Goal: Information Seeking & Learning: Learn about a topic

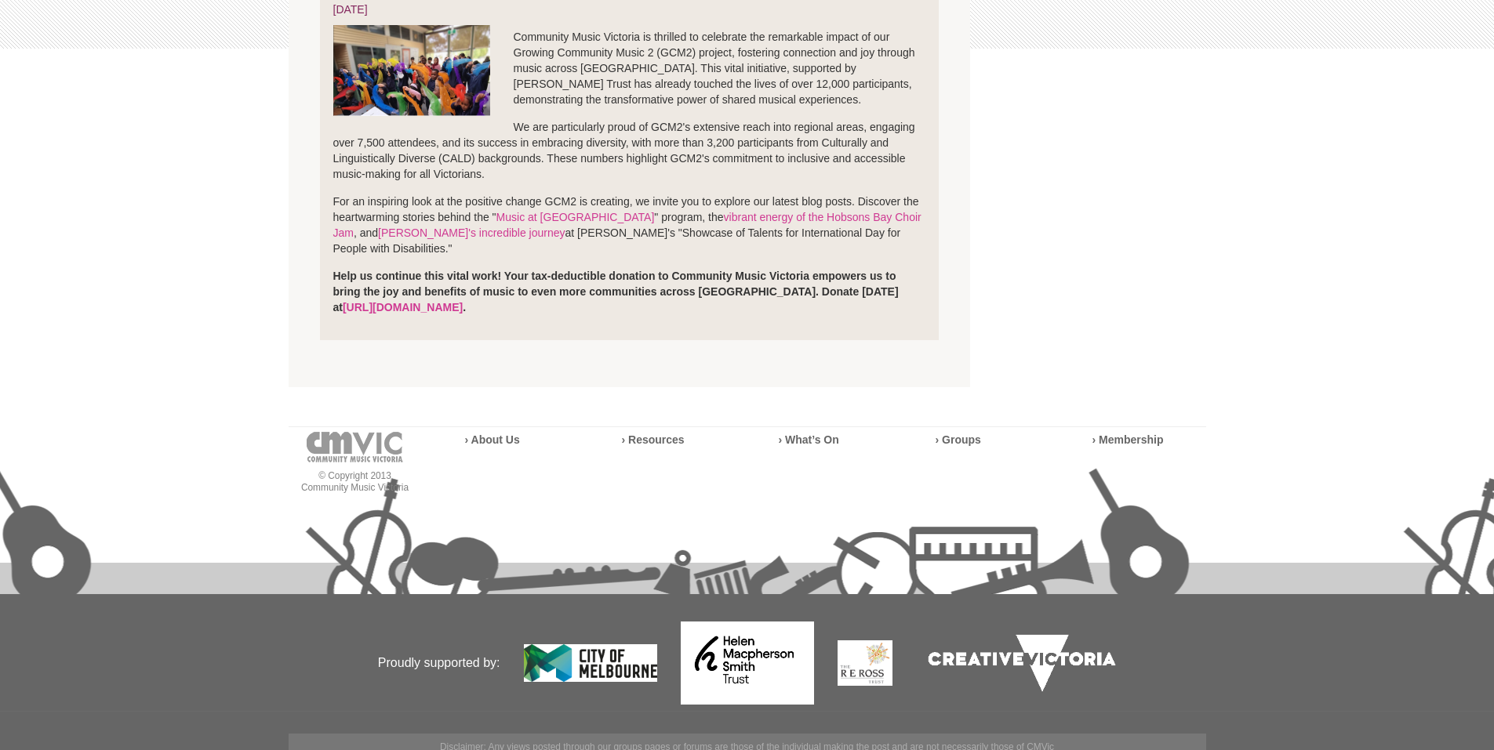
scroll to position [420, 0]
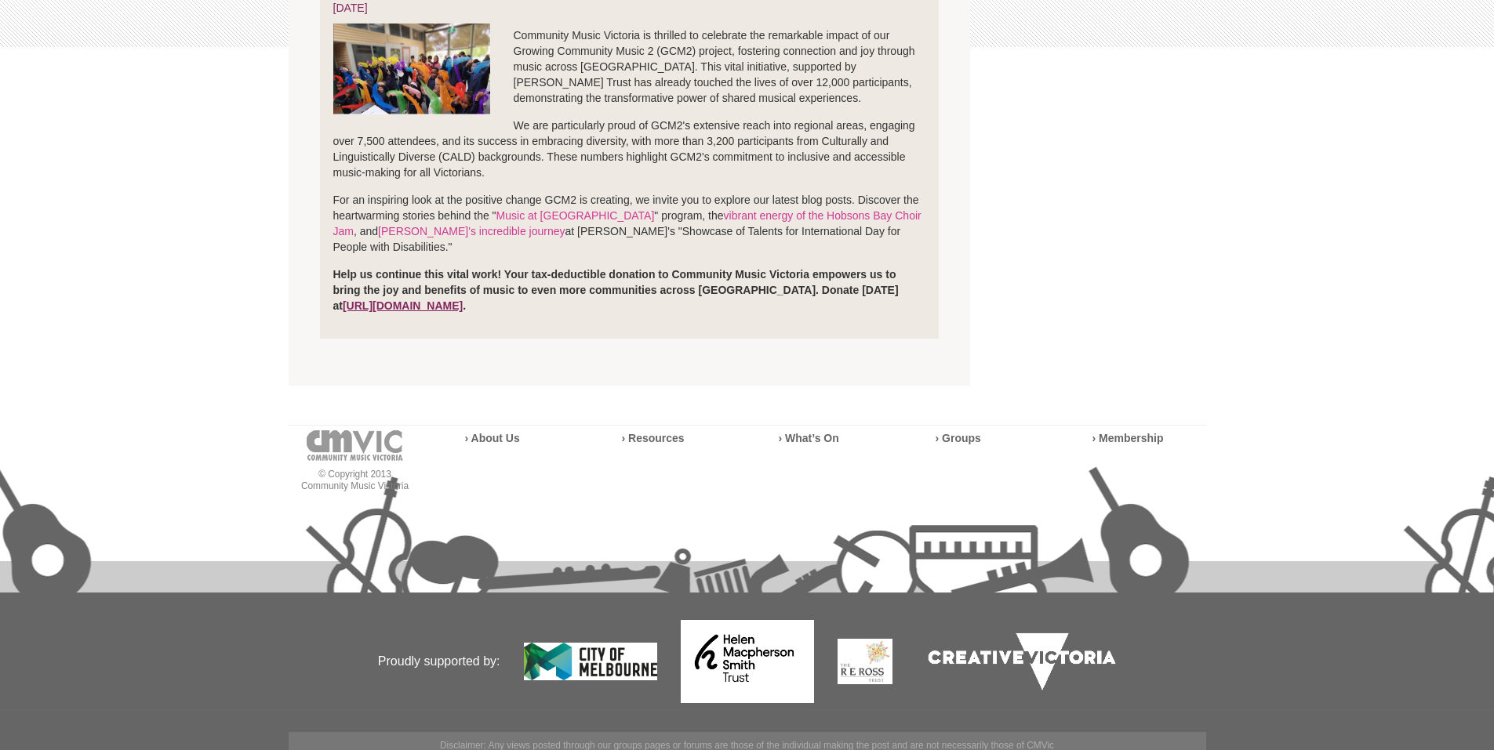
click at [347, 300] on link "https://cmvic.org.au/donate" at bounding box center [403, 306] width 120 height 13
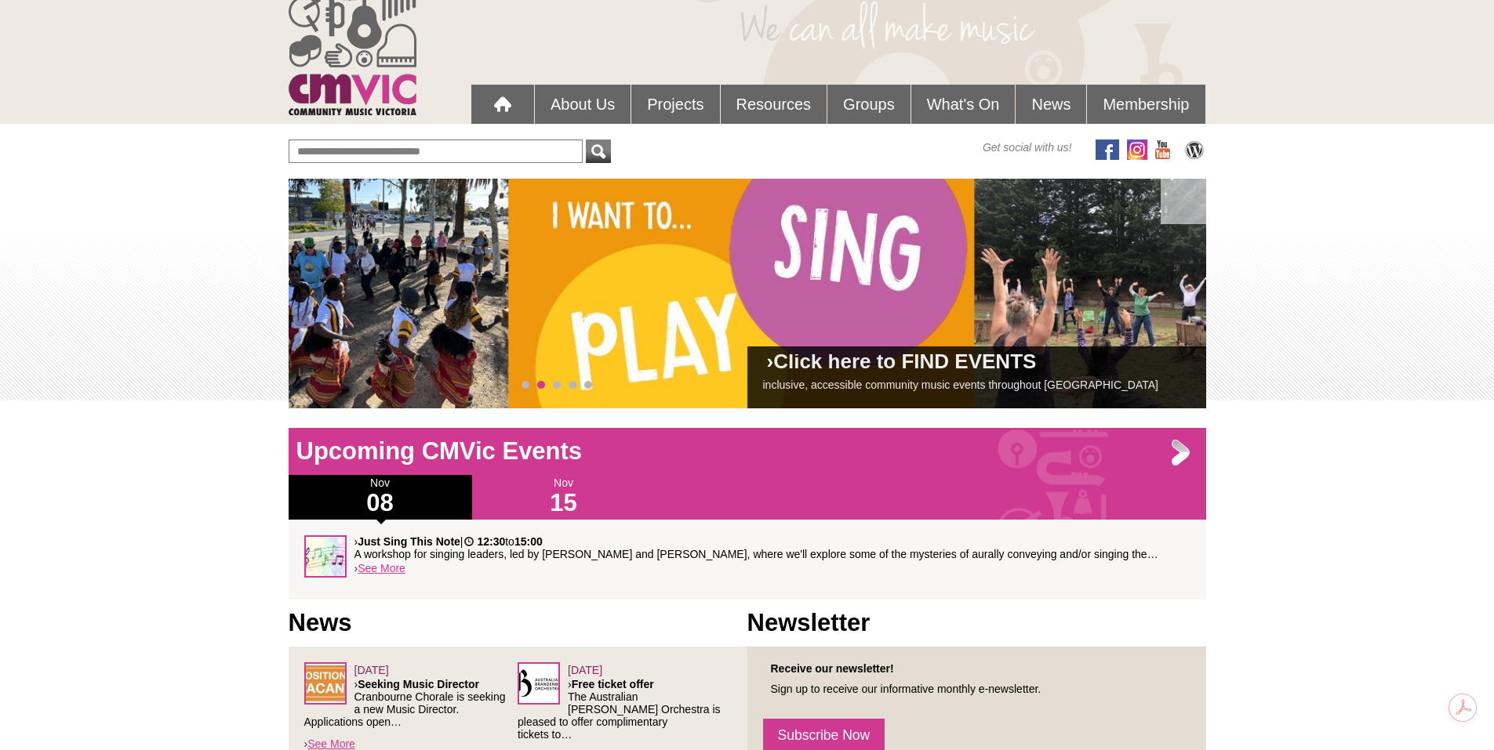
scroll to position [42, 0]
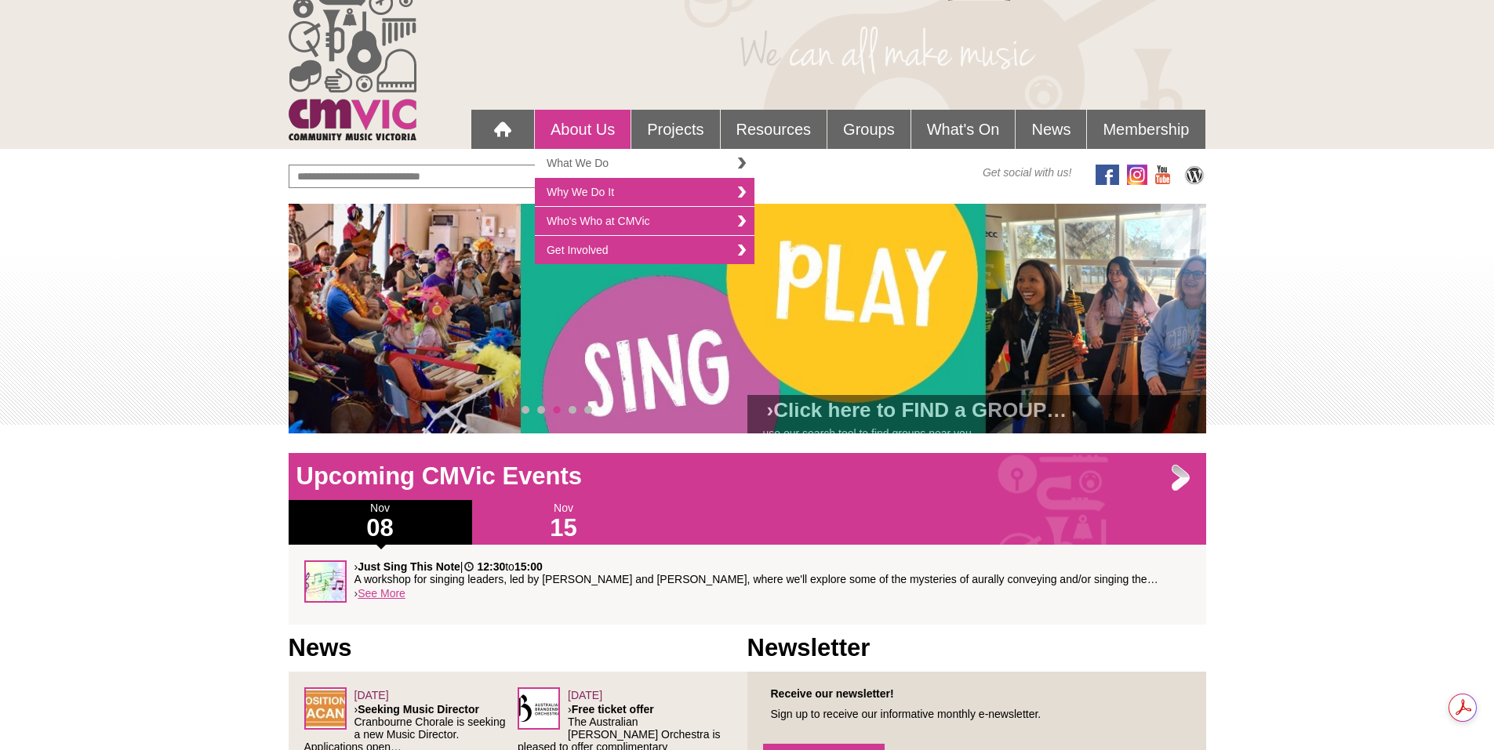
click at [576, 159] on link "What We Do" at bounding box center [645, 163] width 220 height 29
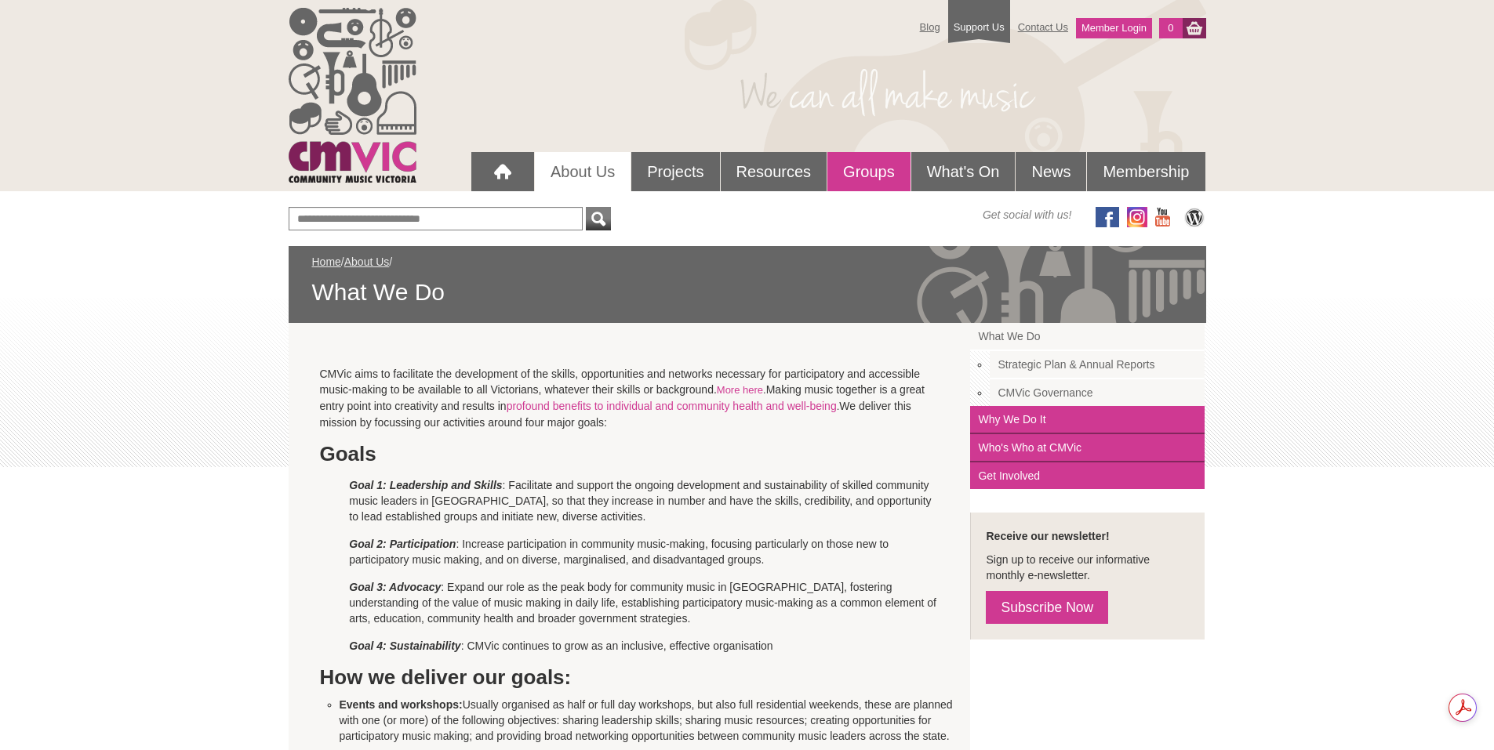
click at [879, 163] on link "Groups" at bounding box center [868, 171] width 83 height 39
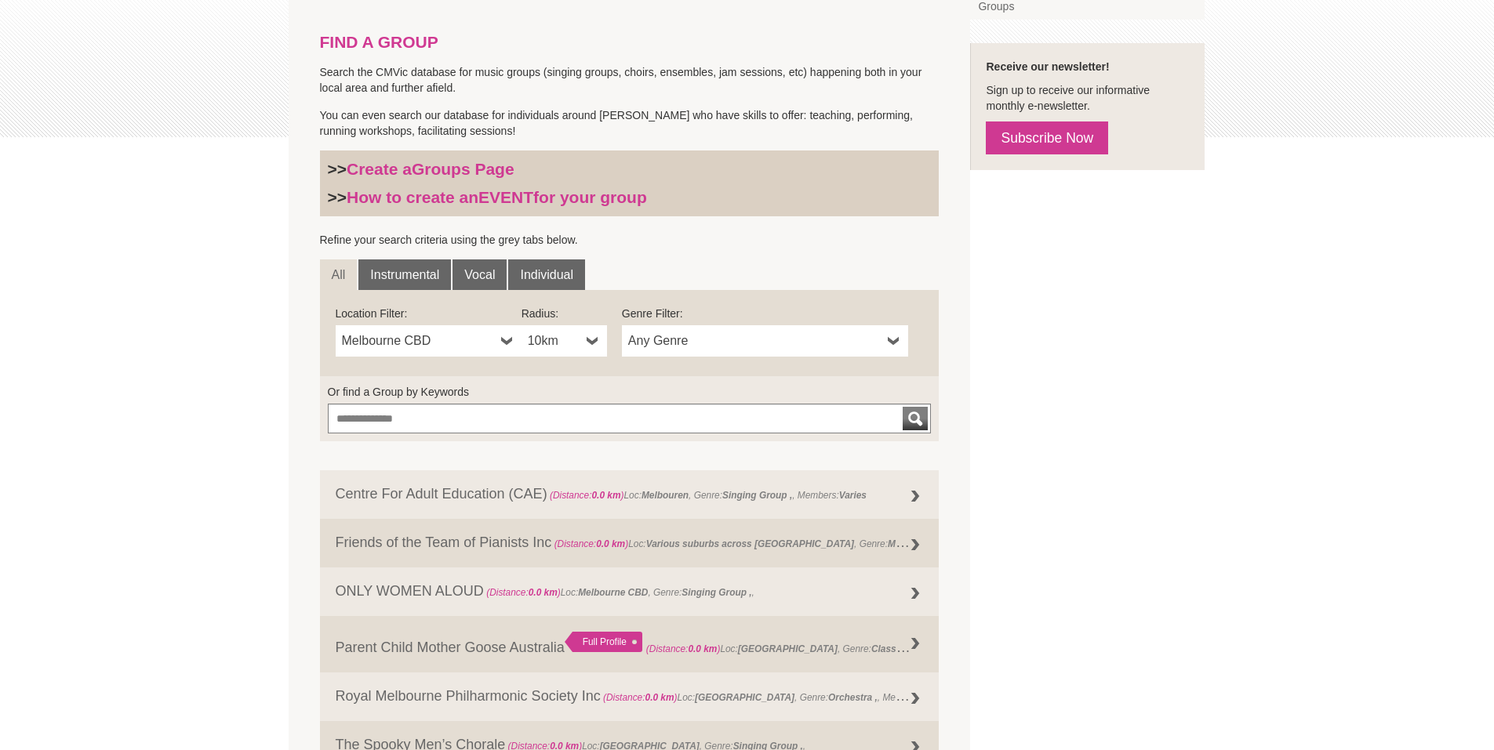
scroll to position [441, 0]
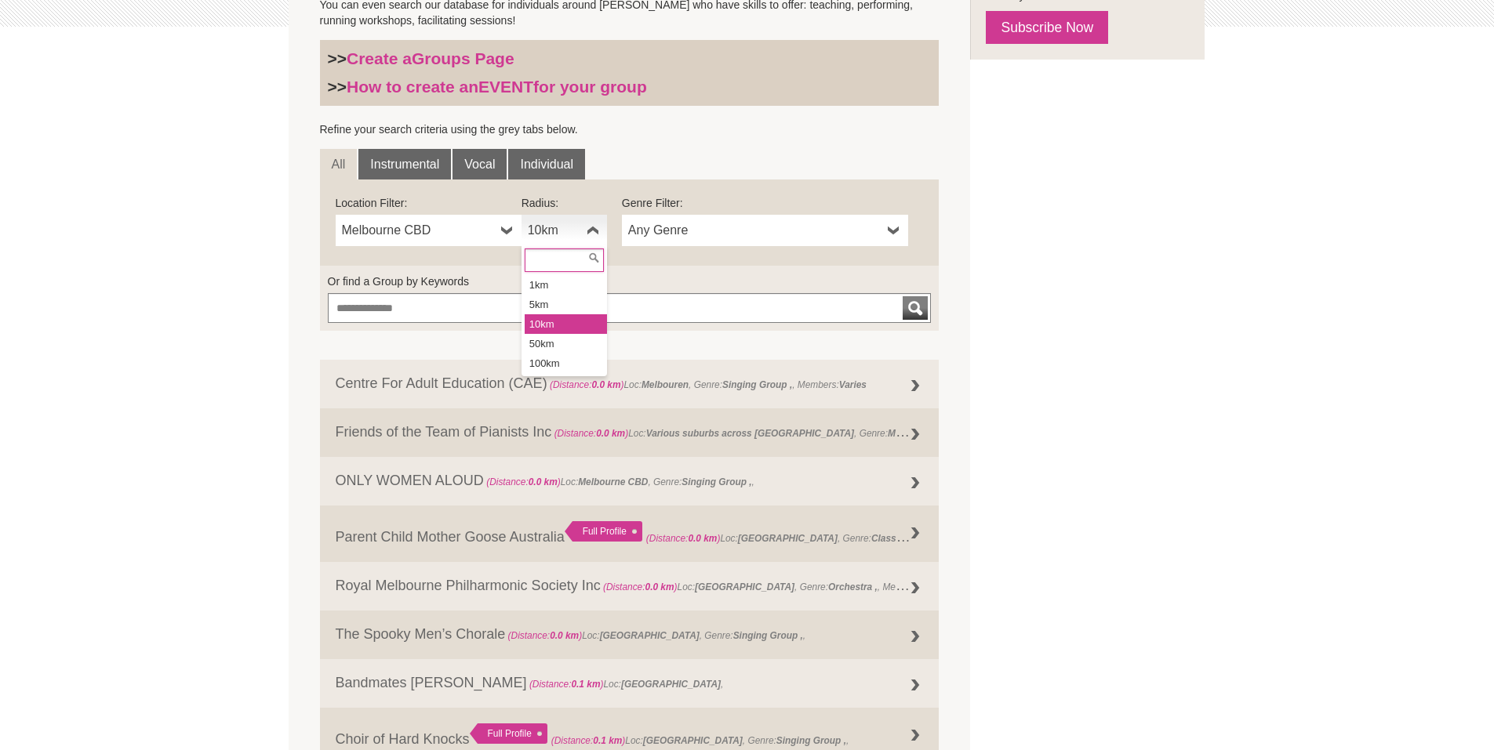
click at [587, 230] on b at bounding box center [593, 230] width 13 height 31
click at [586, 367] on li "100km" at bounding box center [566, 364] width 82 height 20
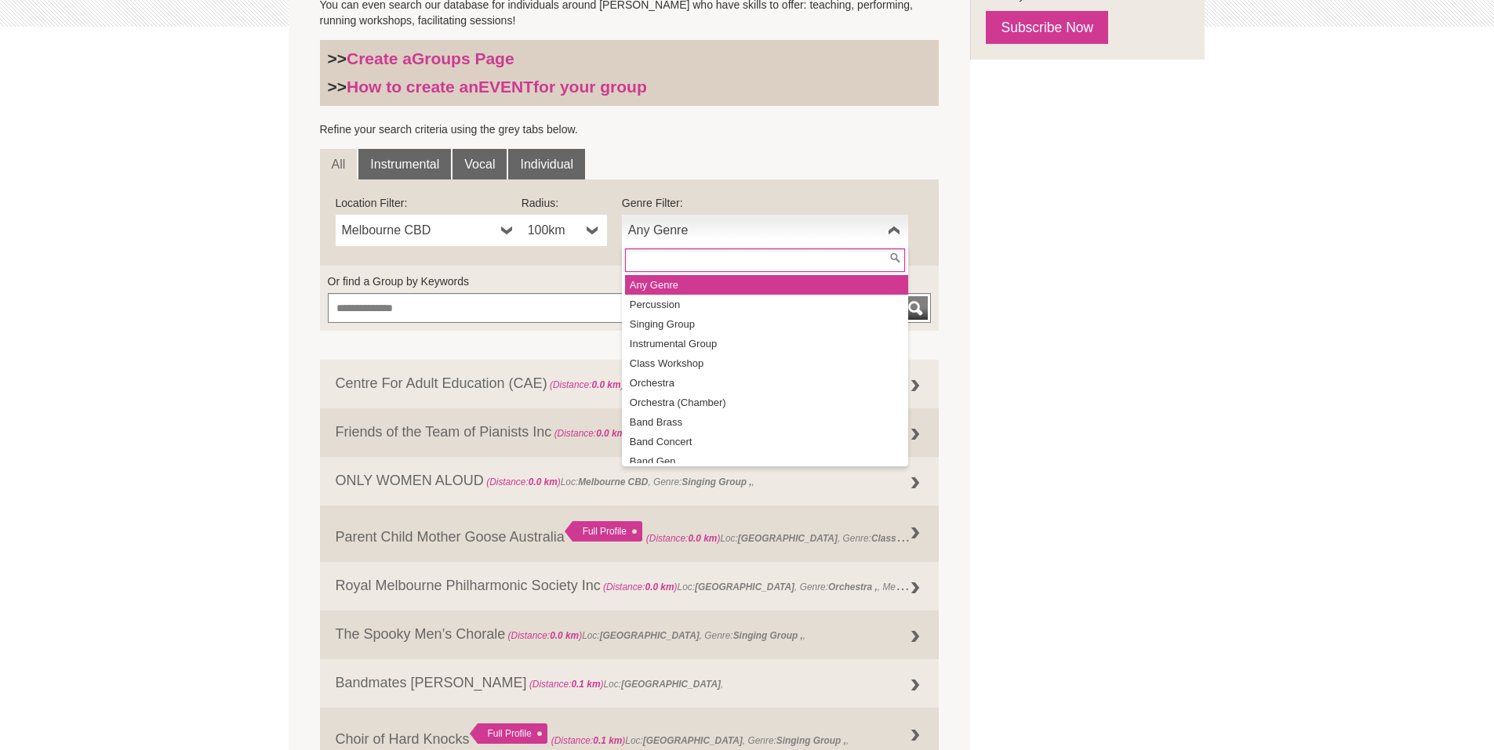
click at [888, 226] on b at bounding box center [894, 230] width 13 height 31
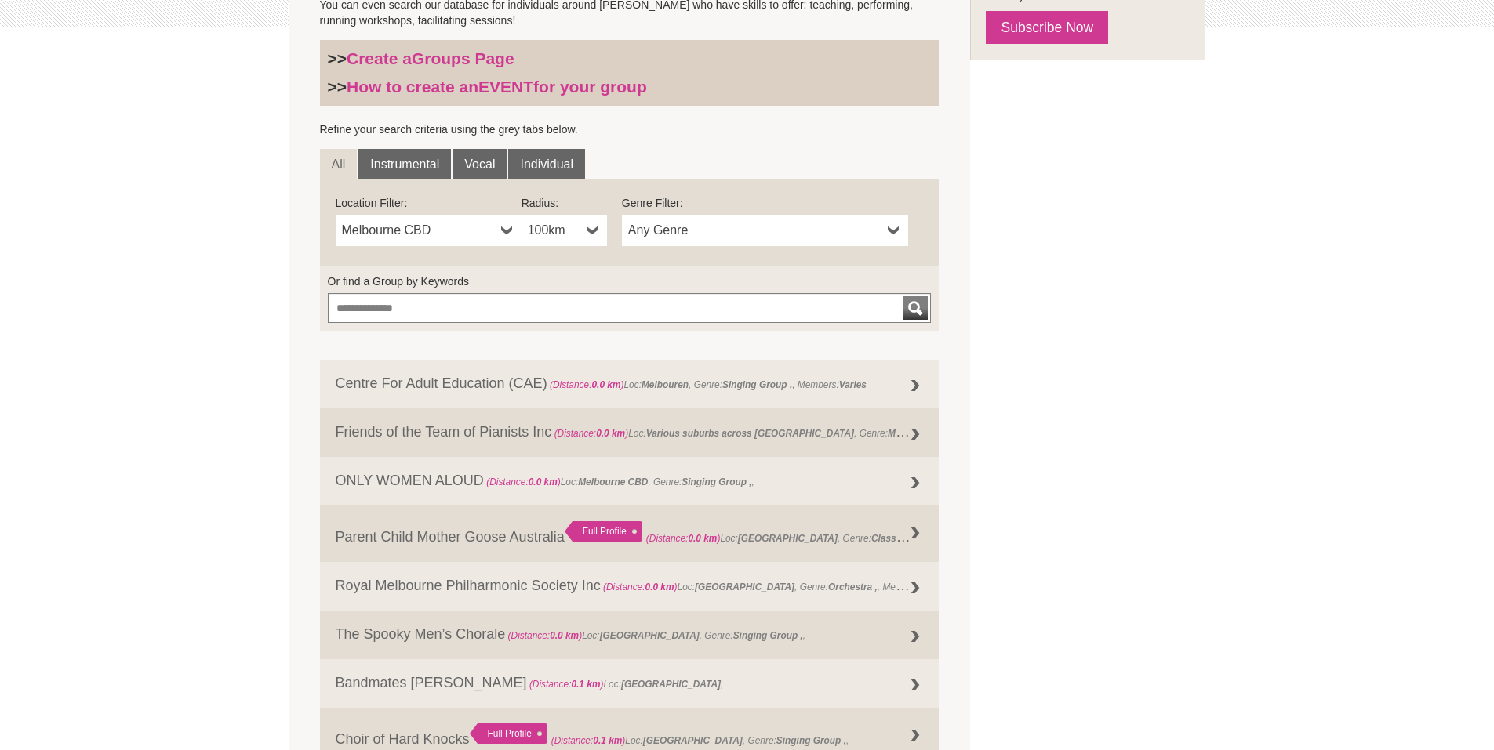
click at [888, 226] on b at bounding box center [894, 230] width 13 height 31
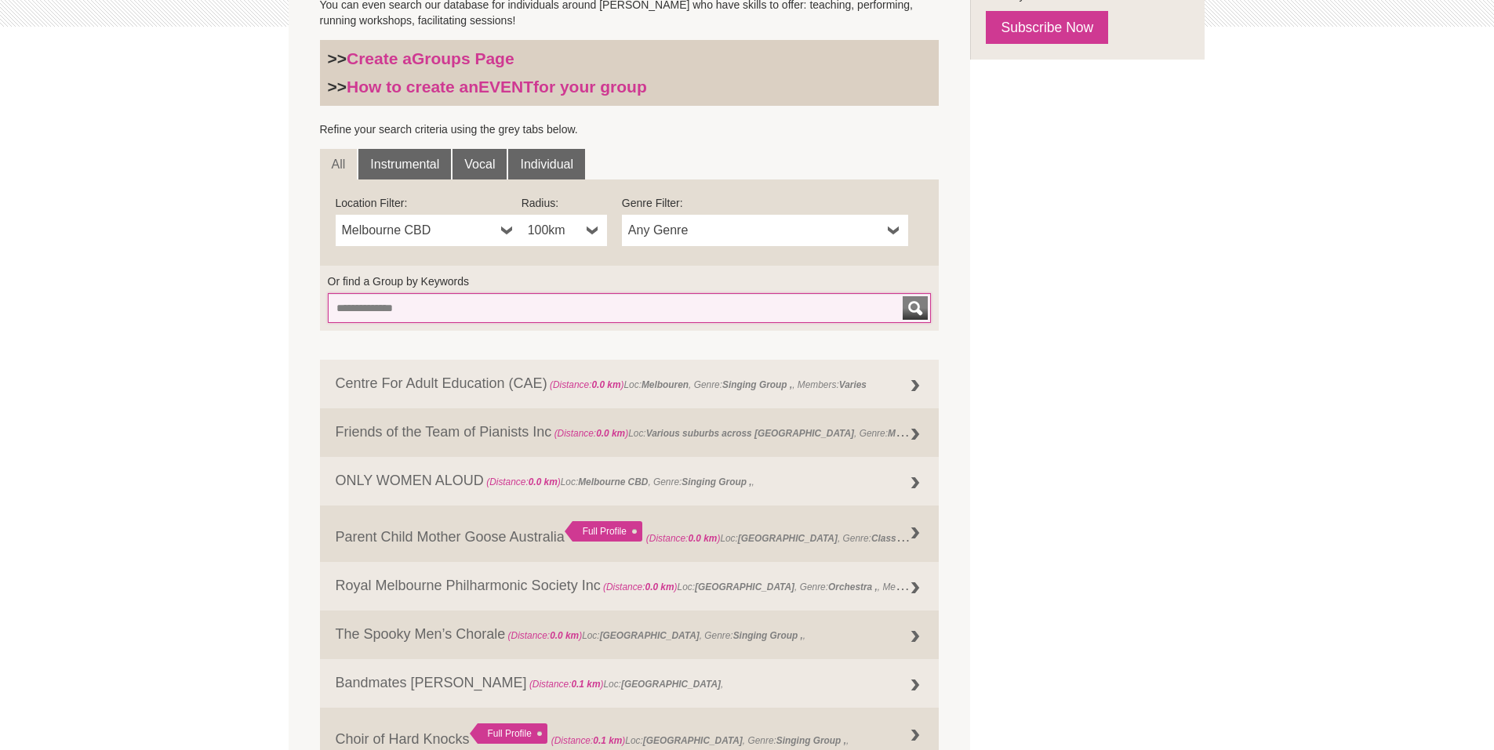
click at [732, 311] on input "Or find a Group by Keywords" at bounding box center [630, 308] width 604 height 30
click at [903, 296] on button "submit" at bounding box center [915, 308] width 25 height 24
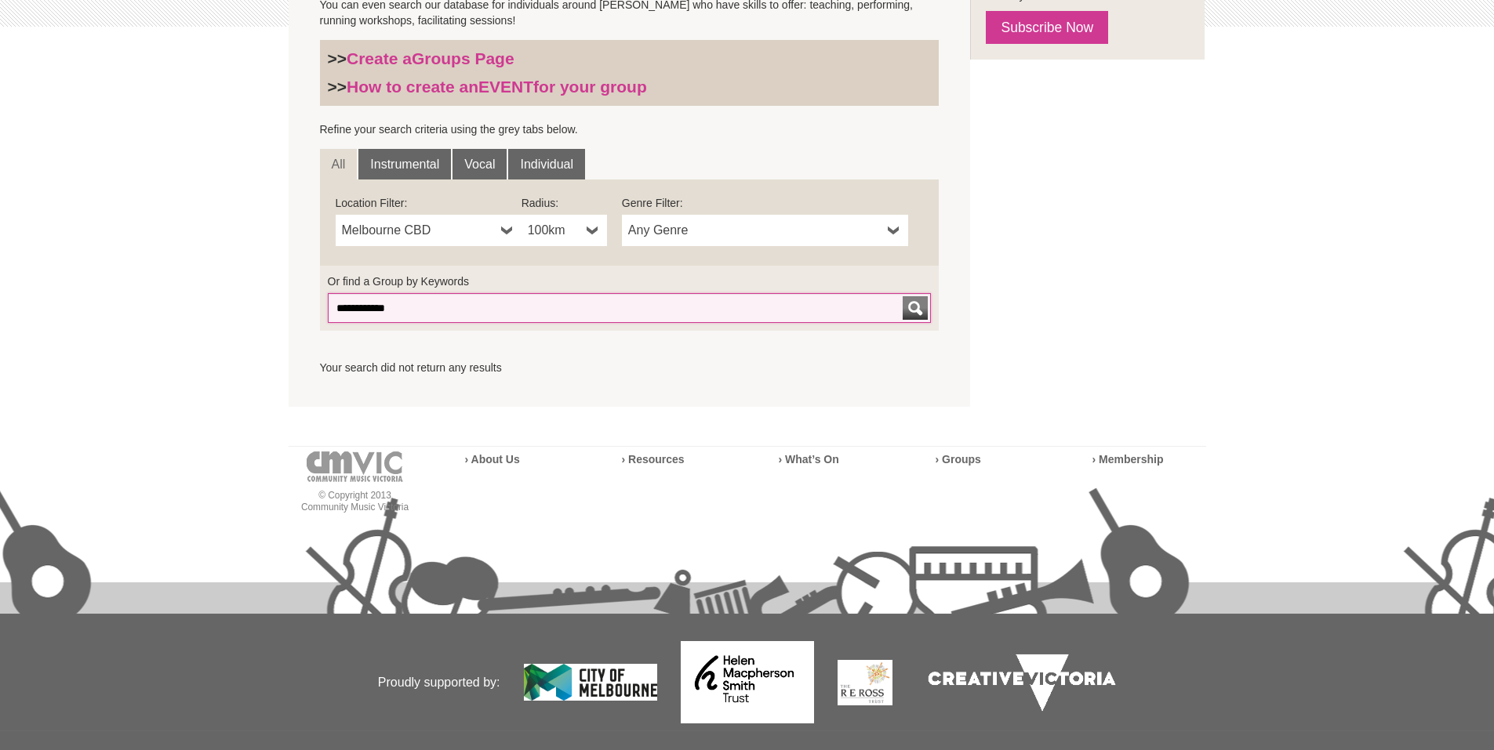
drag, startPoint x: 431, startPoint y: 304, endPoint x: 319, endPoint y: 306, distance: 112.1
click at [320, 306] on form "**********" at bounding box center [629, 298] width 619 height 65
type input "*"
click at [903, 296] on button "submit" at bounding box center [915, 308] width 25 height 24
type input "*"
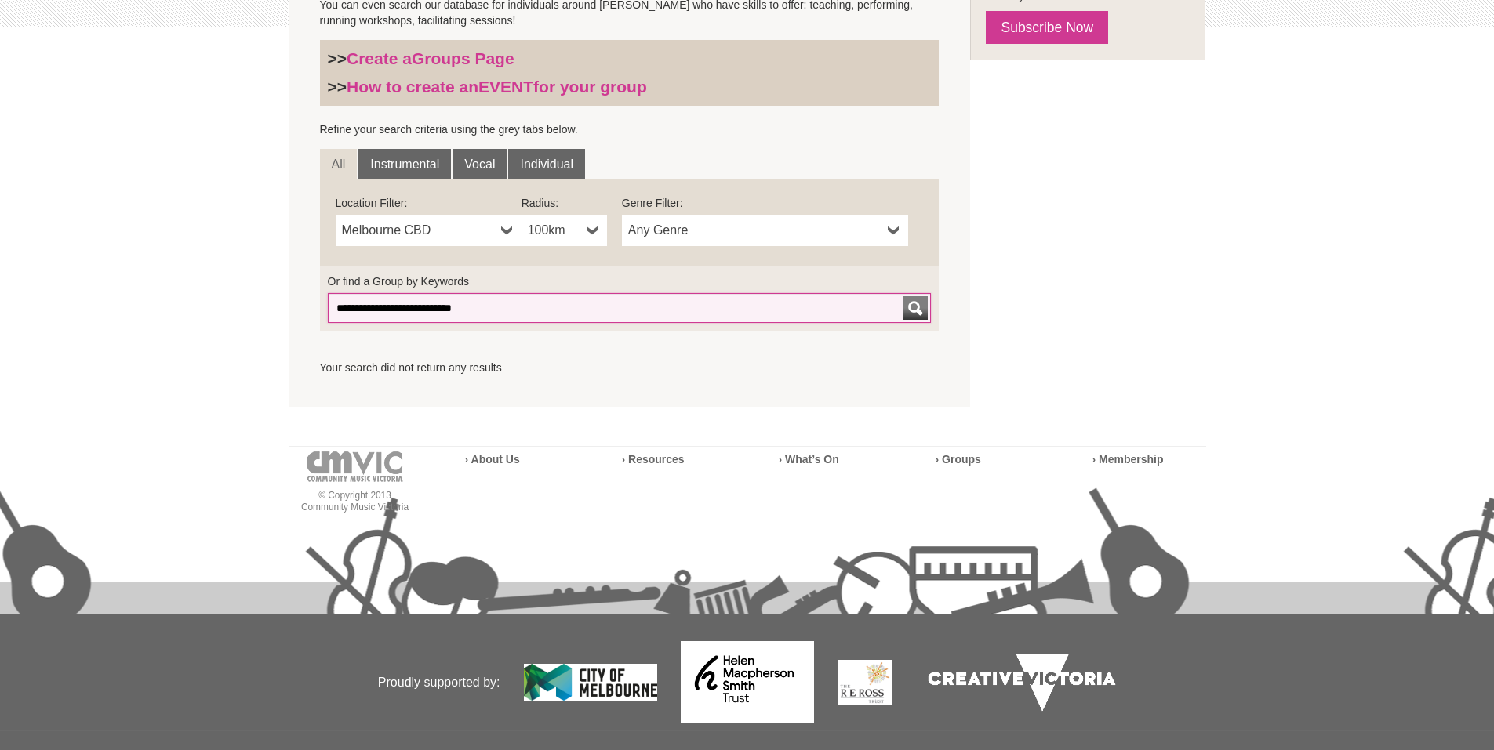
type input "**********"
click at [903, 296] on button "submit" at bounding box center [915, 308] width 25 height 24
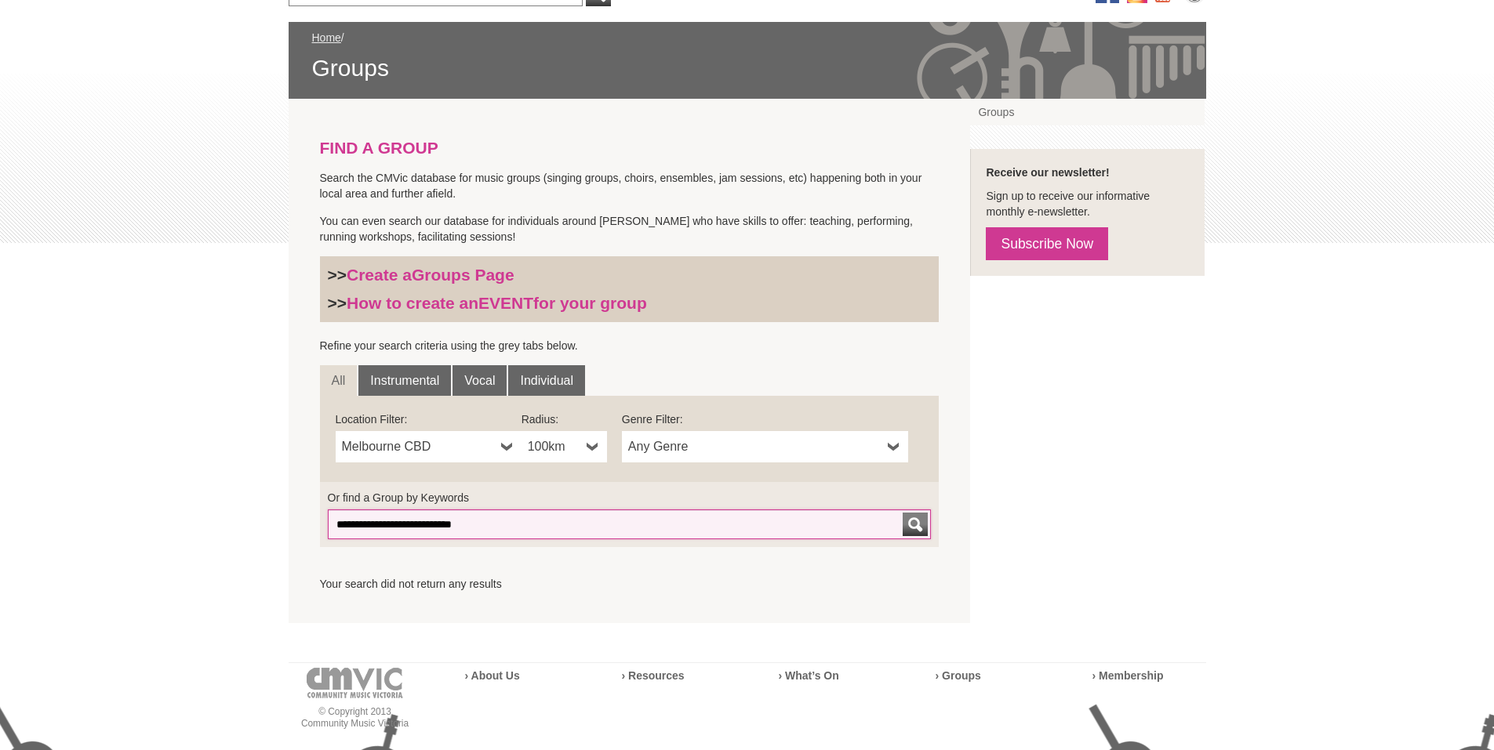
scroll to position [0, 0]
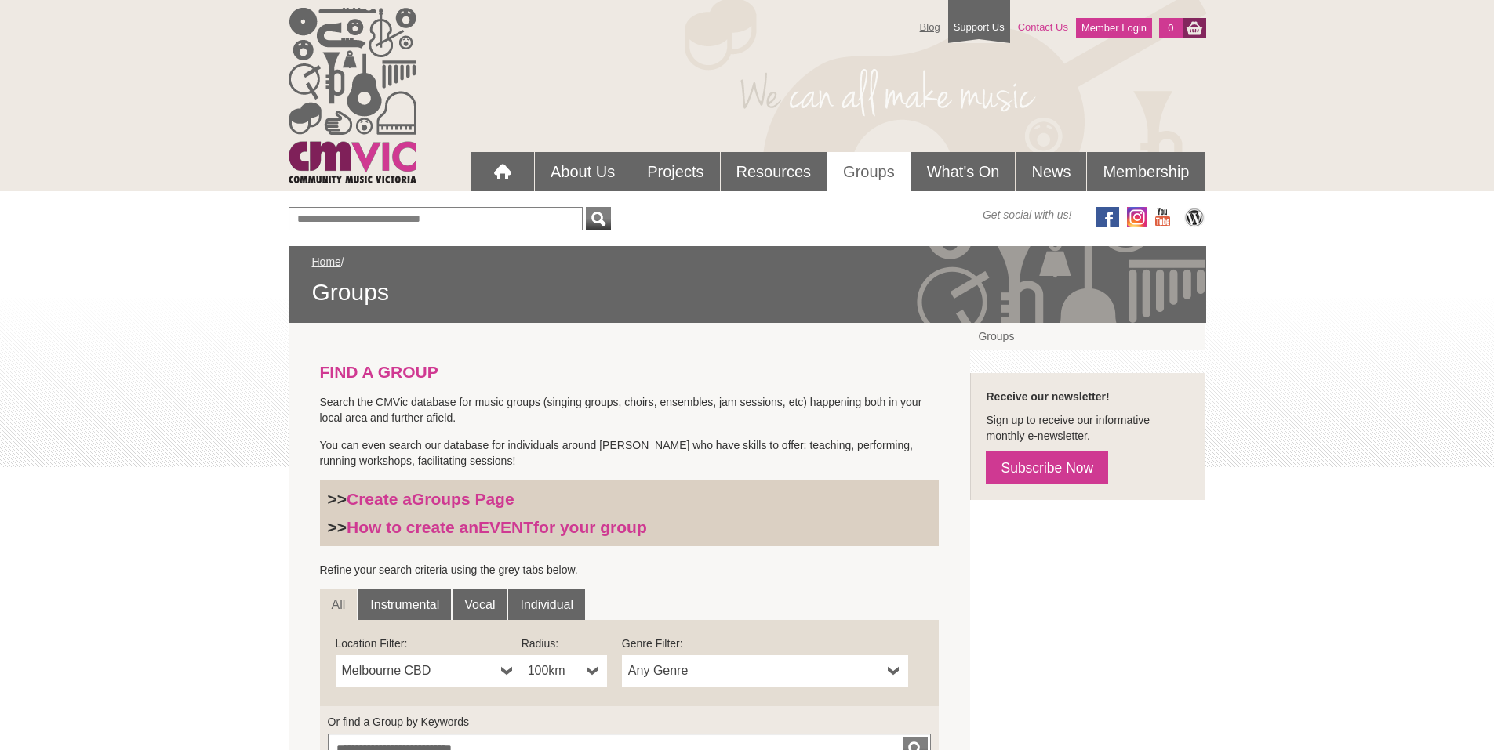
click at [1042, 26] on link "Contact Us" at bounding box center [1043, 26] width 66 height 27
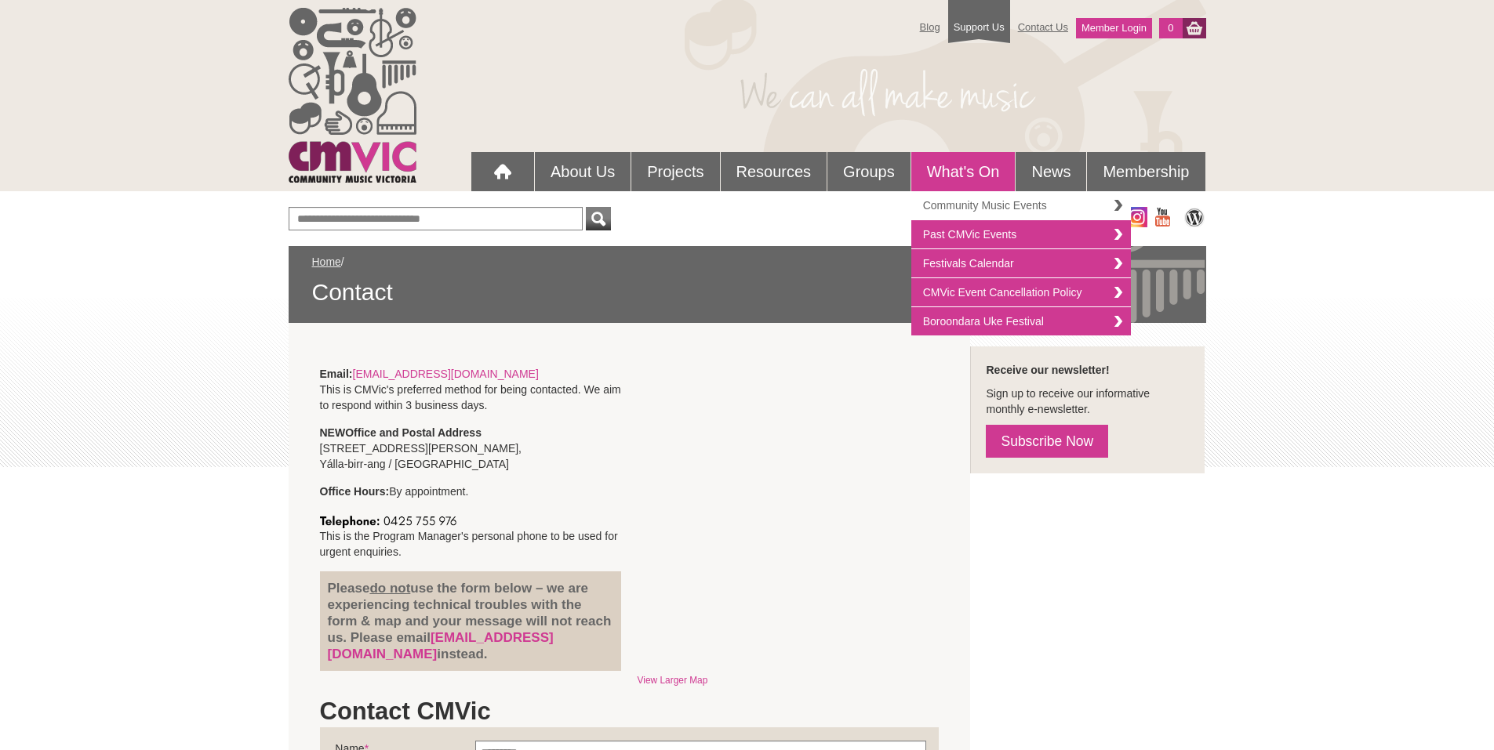
click at [973, 205] on link "Community Music Events" at bounding box center [1021, 205] width 220 height 29
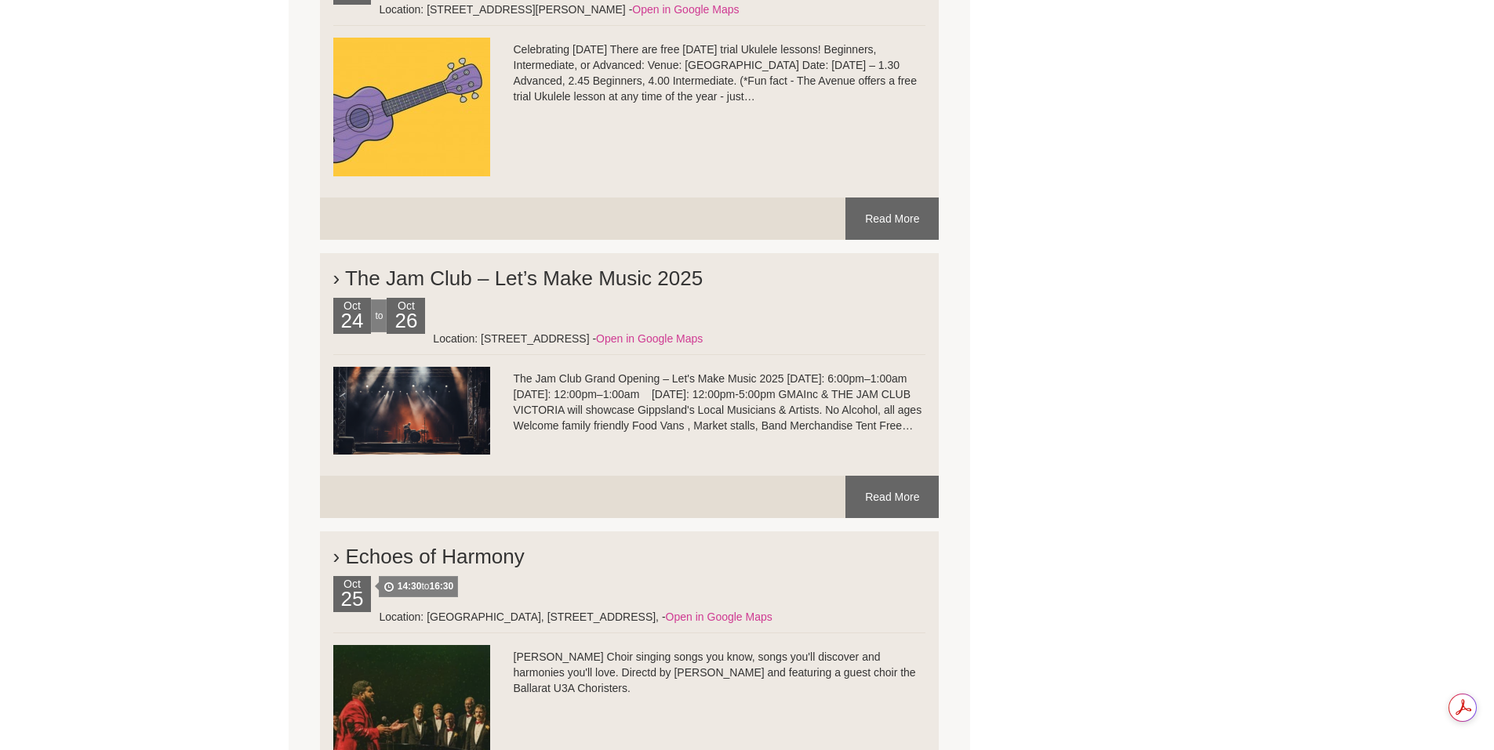
scroll to position [6749, 0]
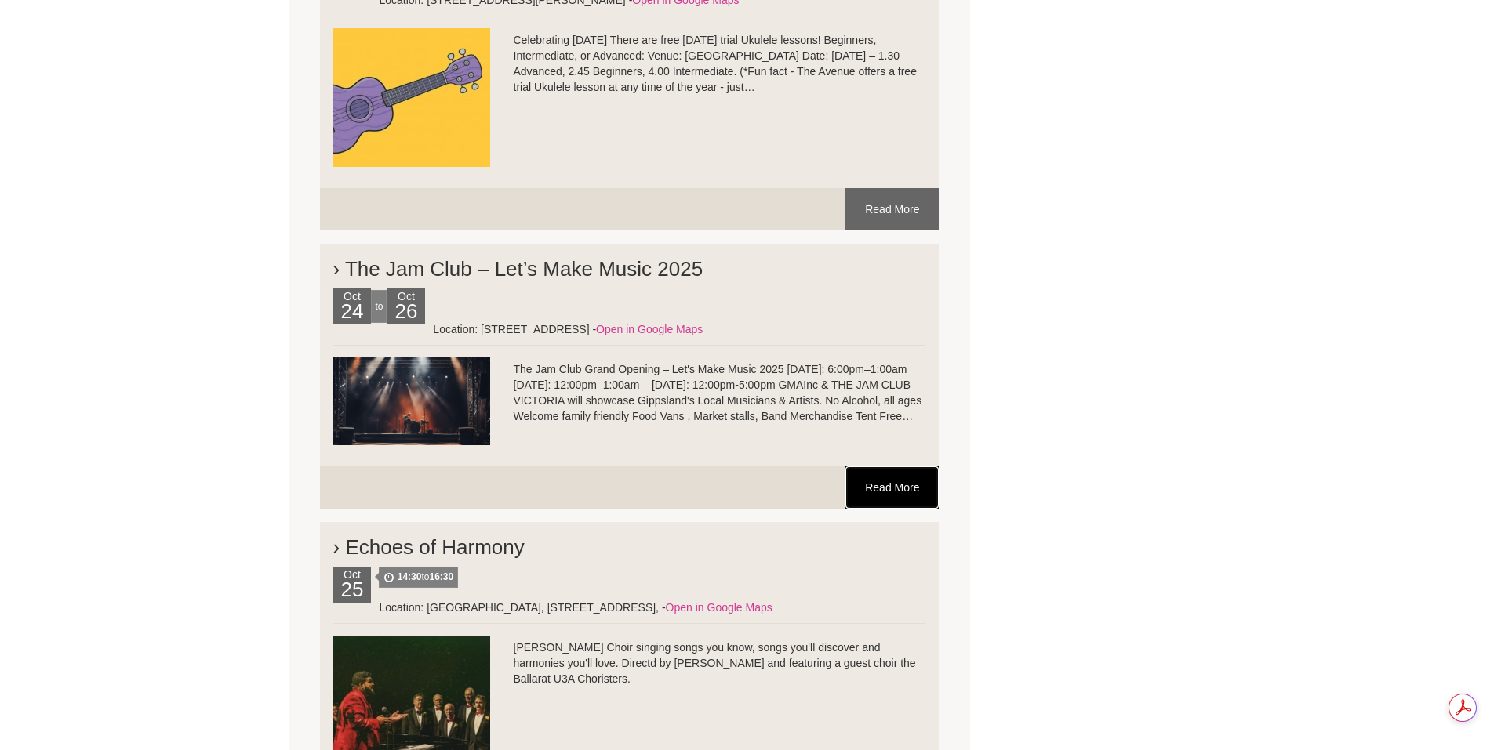
click at [888, 467] on link "Read More" at bounding box center [891, 488] width 93 height 42
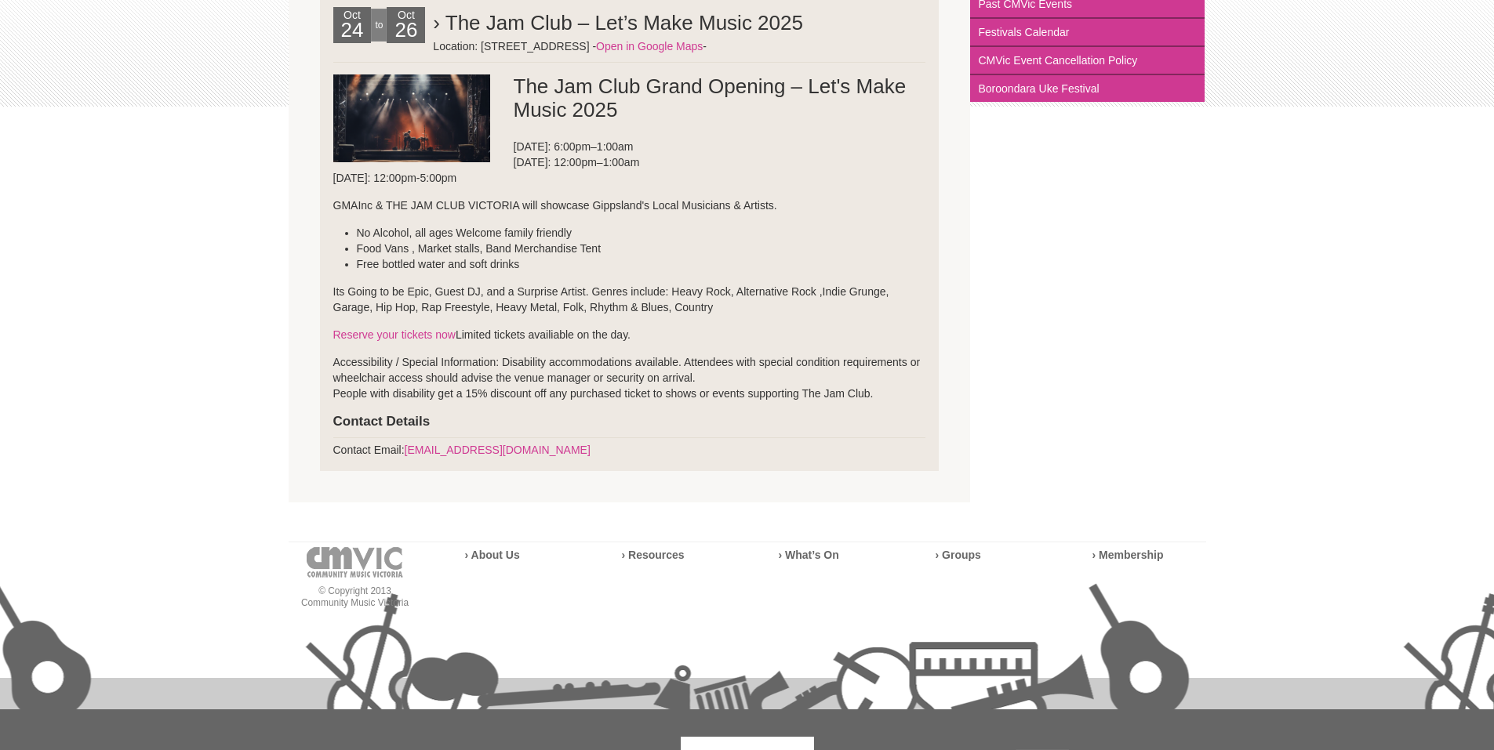
scroll to position [385, 0]
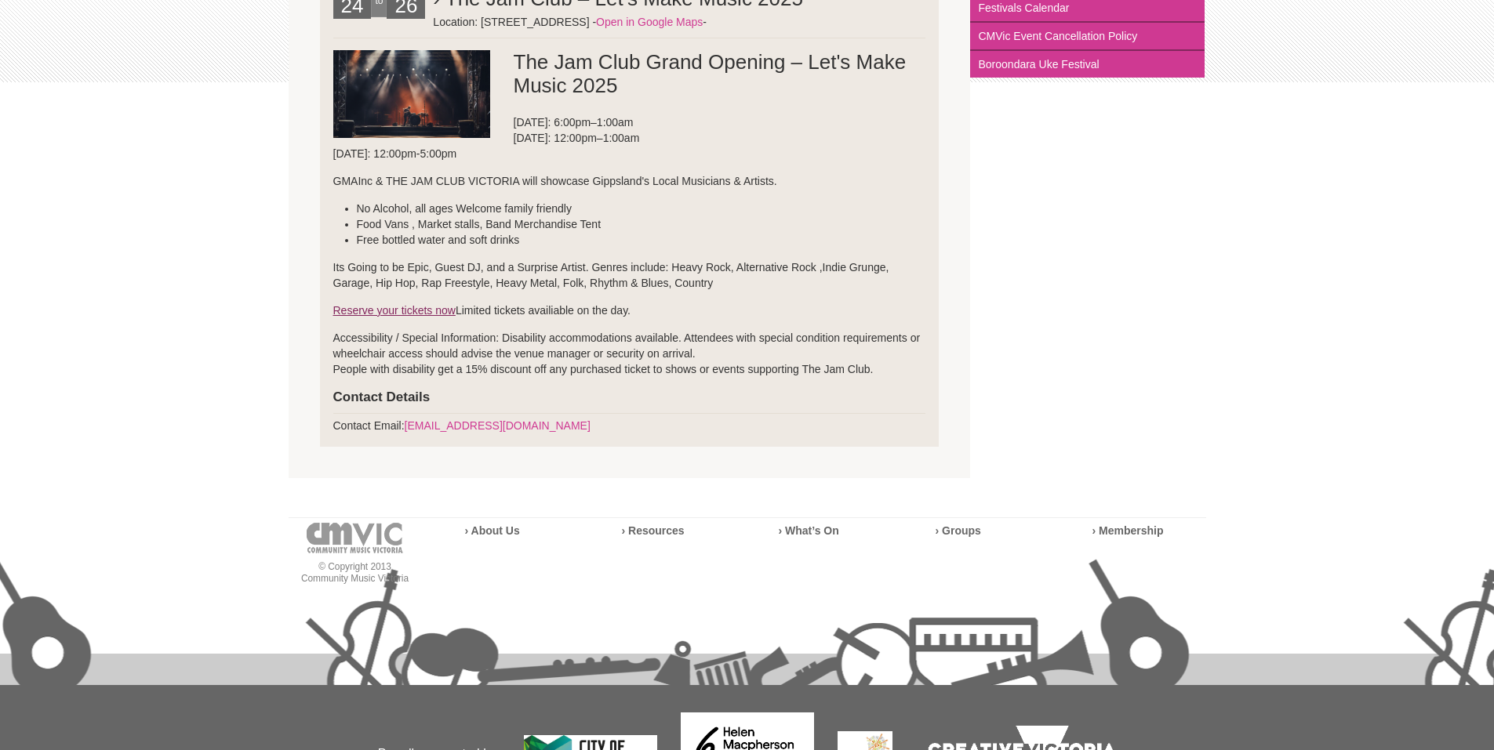
click at [382, 307] on link "Reserve your tickets now" at bounding box center [394, 310] width 122 height 13
